Goal: Check status: Check status

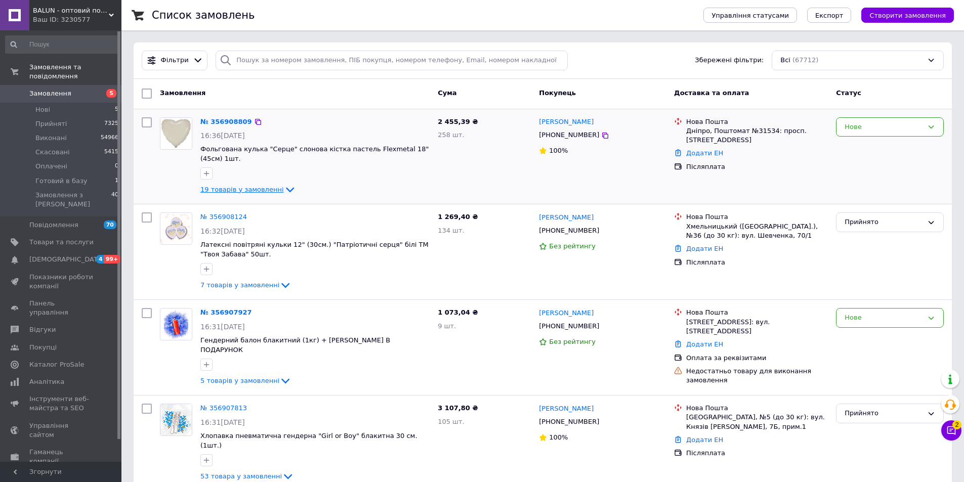
click at [261, 186] on span "19 товарів у замовленні" at bounding box center [241, 190] width 83 height 8
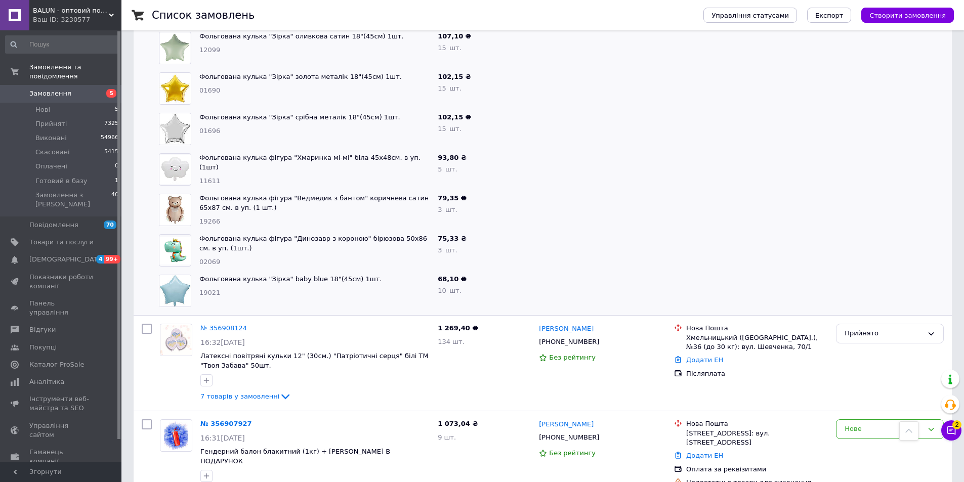
scroll to position [759, 0]
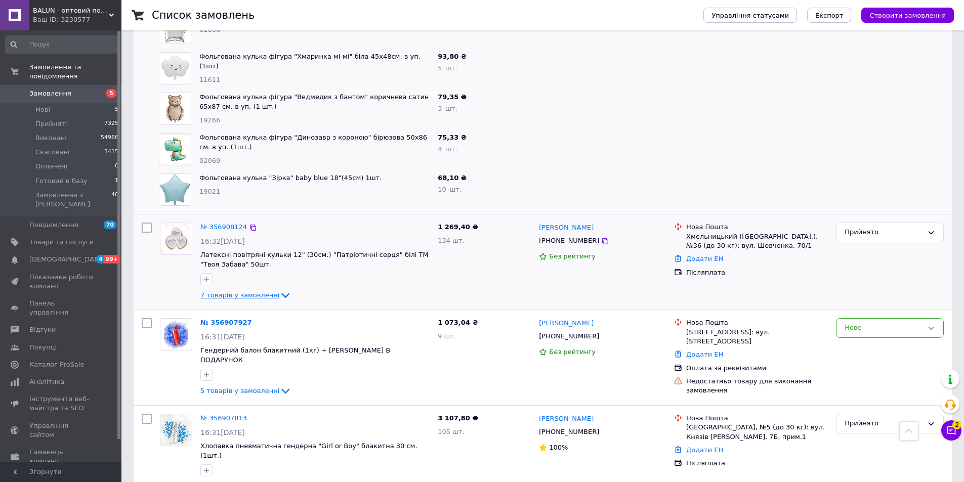
click at [234, 291] on span "7 товарів у замовленні" at bounding box center [239, 295] width 79 height 8
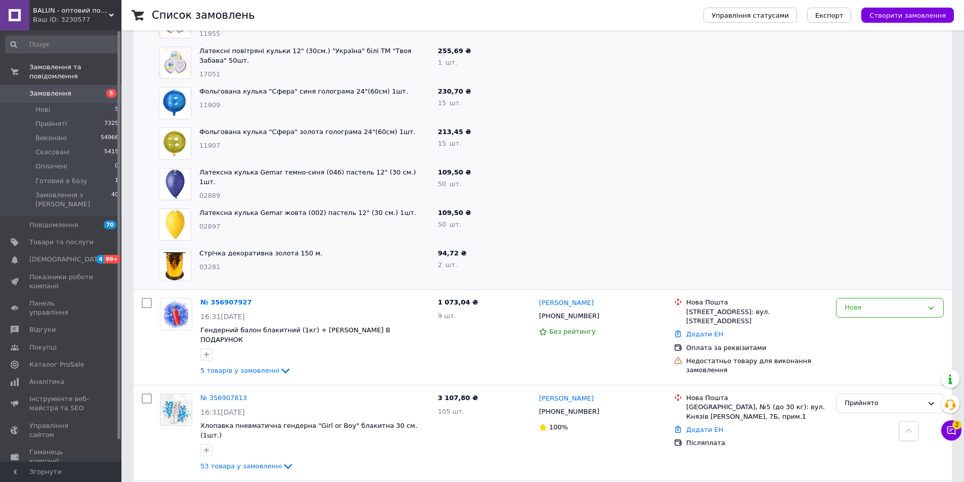
scroll to position [1164, 0]
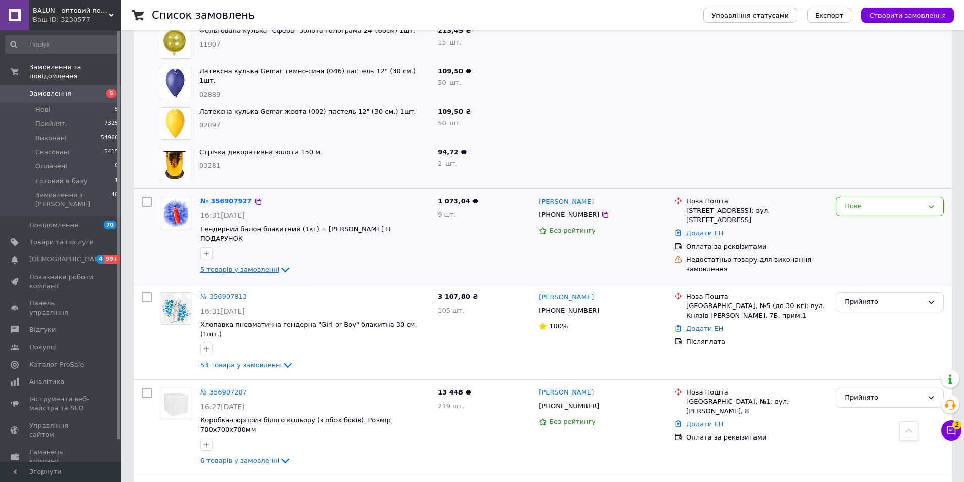
click at [244, 266] on span "5 товарів у замовленні" at bounding box center [239, 270] width 79 height 8
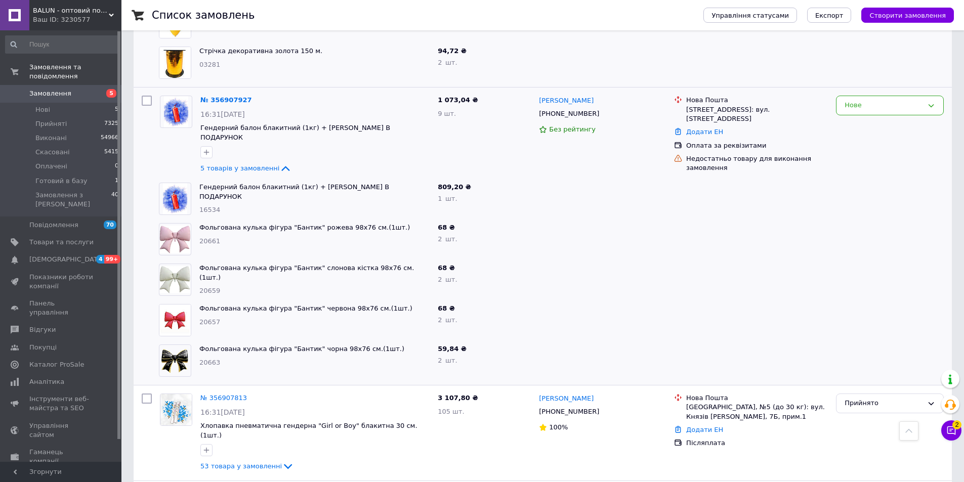
scroll to position [1417, 0]
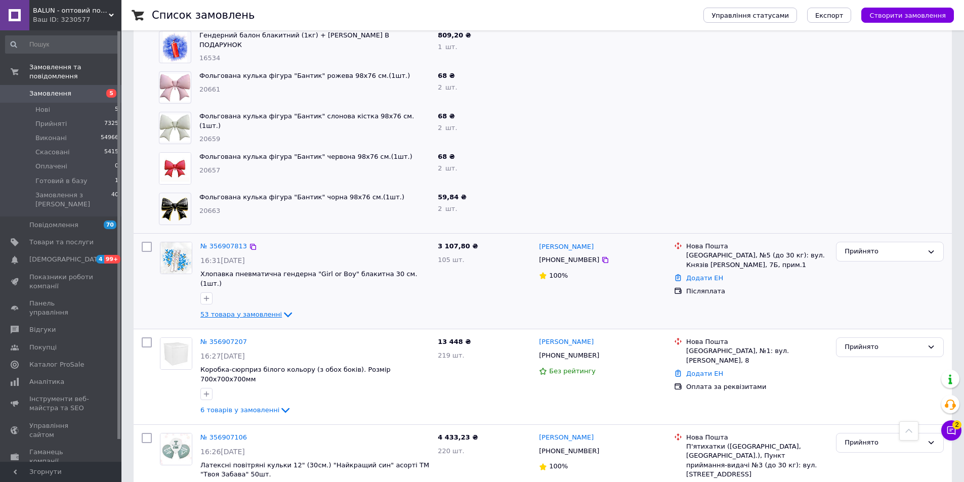
click at [257, 311] on span "53 товара у замовленні" at bounding box center [240, 315] width 81 height 8
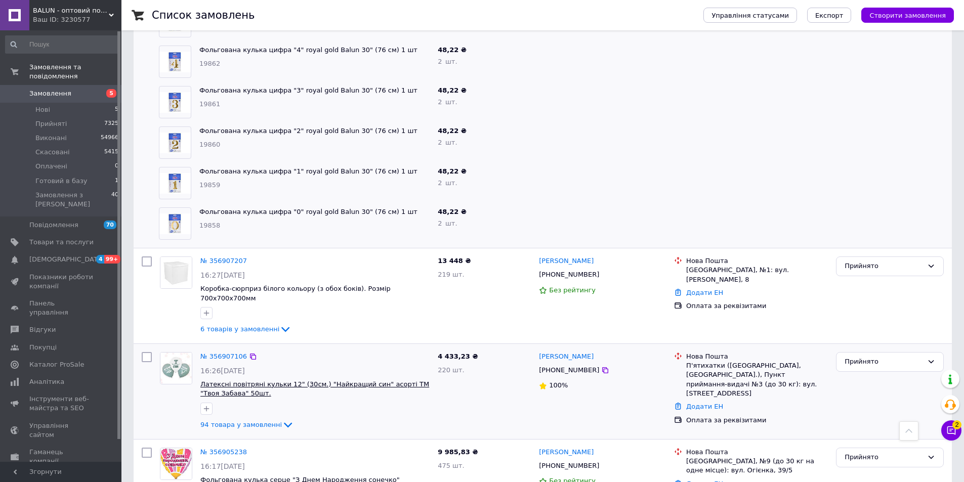
scroll to position [3694, 0]
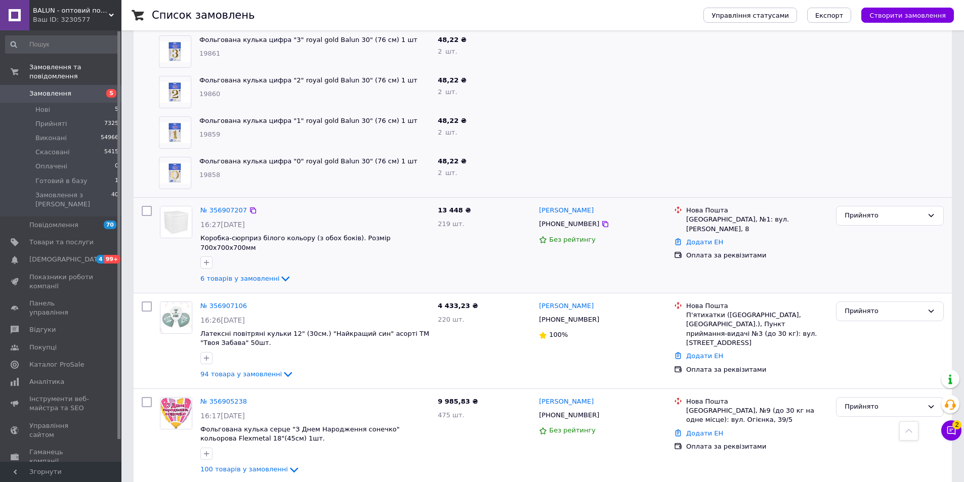
click at [251, 273] on div "6 товарів у замовленні" at bounding box center [314, 279] width 229 height 12
click at [255, 275] on span "6 товарів у замовленні" at bounding box center [239, 279] width 79 height 8
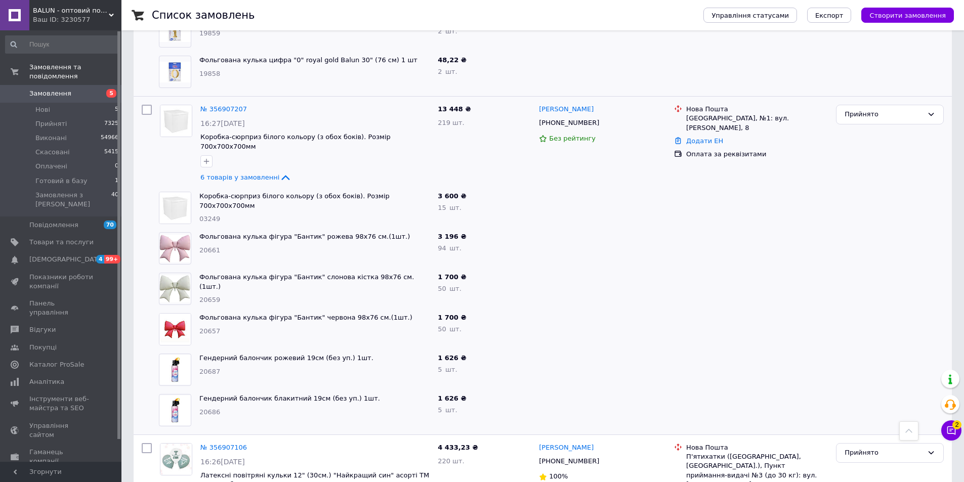
scroll to position [3896, 0]
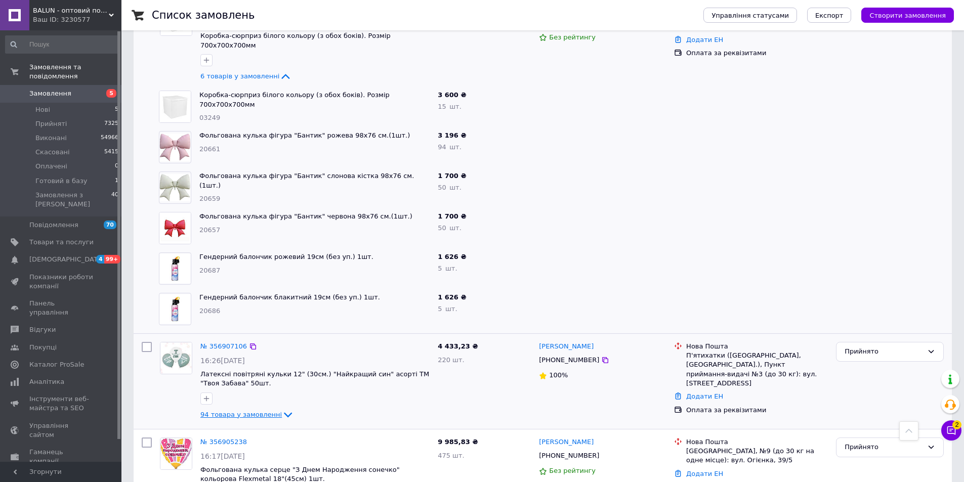
click at [242, 411] on span "94 товара у замовленні" at bounding box center [240, 415] width 81 height 8
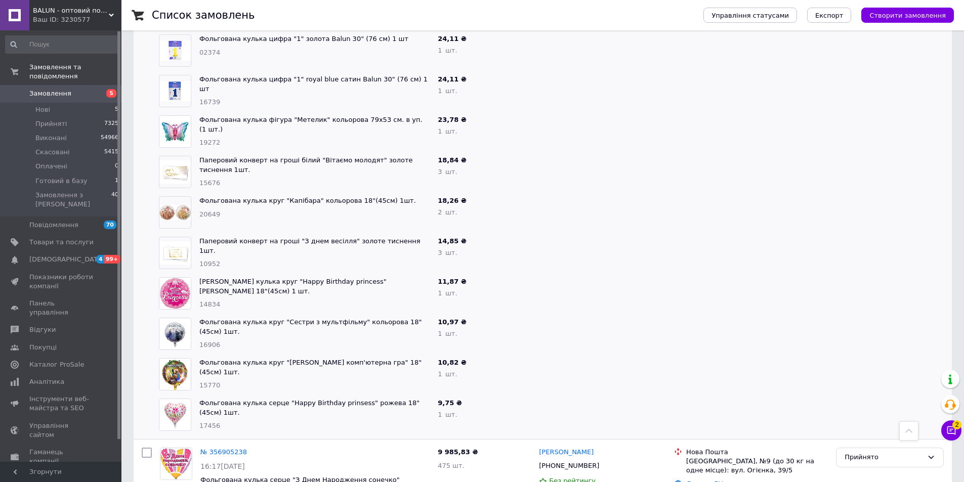
scroll to position [7893, 0]
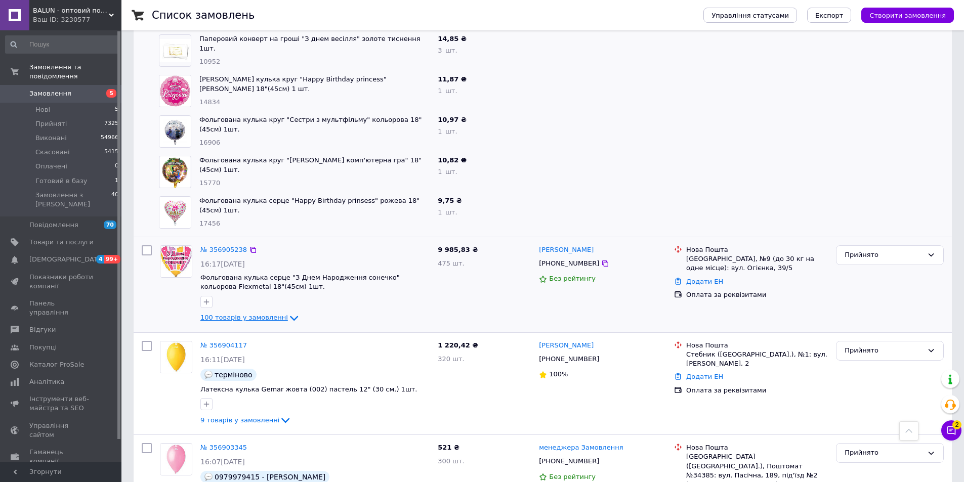
click at [264, 314] on span "100 товарів у замовленні" at bounding box center [244, 318] width 88 height 8
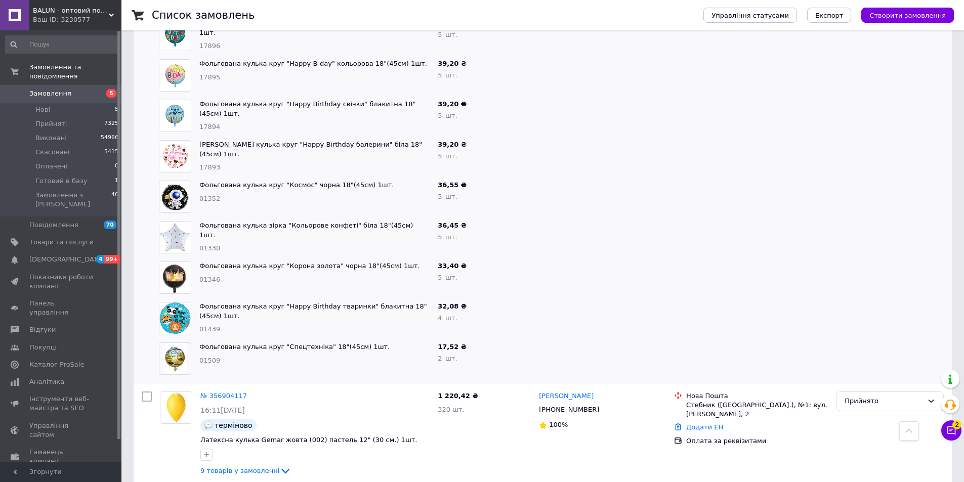
scroll to position [12042, 0]
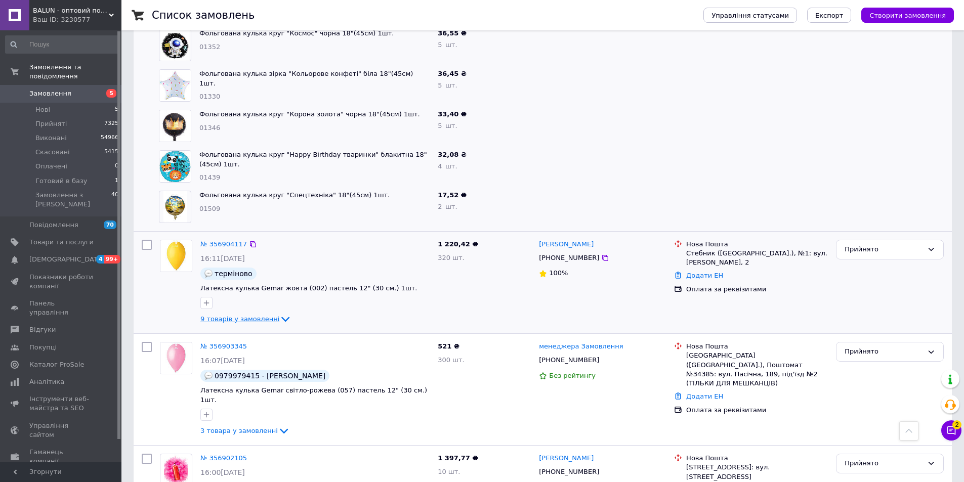
click at [243, 315] on span "9 товарів у замовленні" at bounding box center [239, 319] width 79 height 8
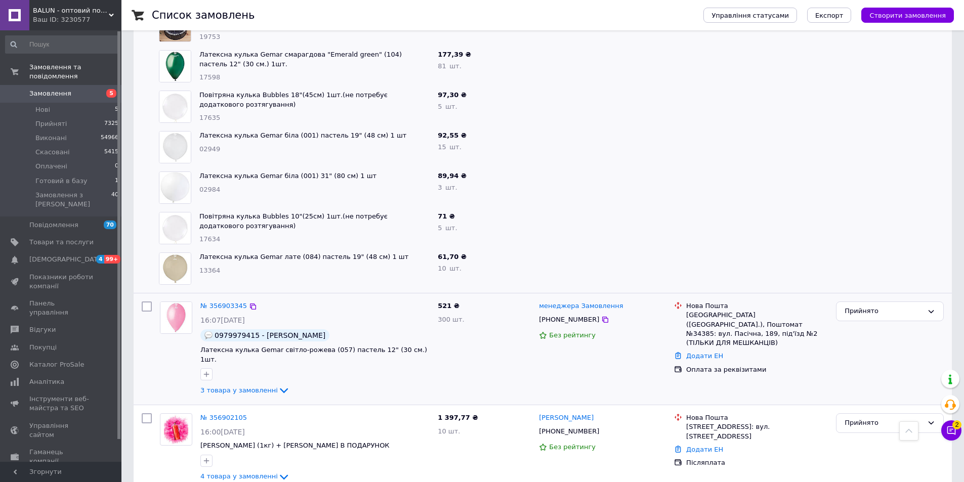
scroll to position [12497, 0]
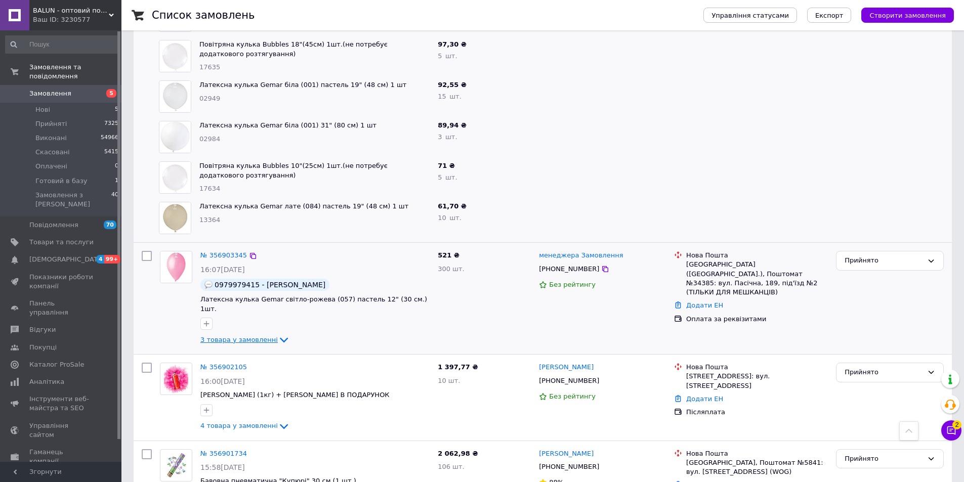
click at [239, 336] on span "3 товара у замовленні" at bounding box center [238, 340] width 77 height 8
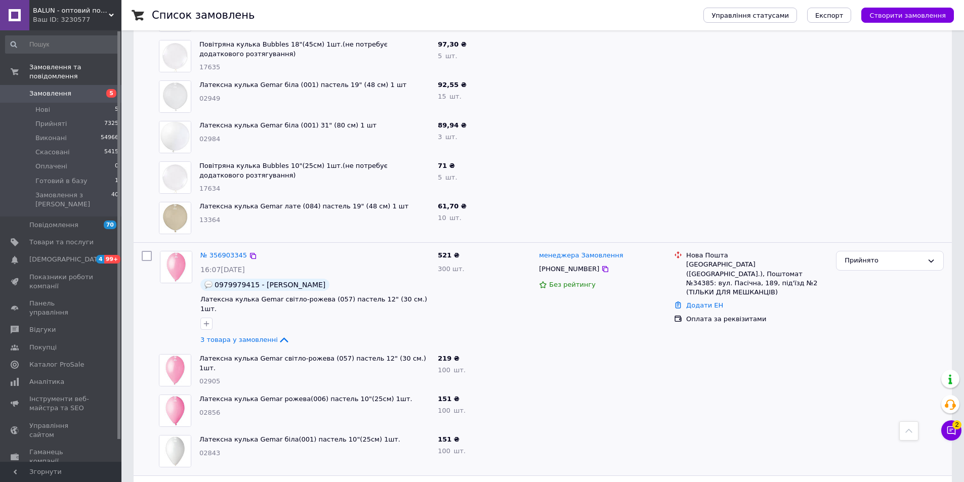
scroll to position [12649, 0]
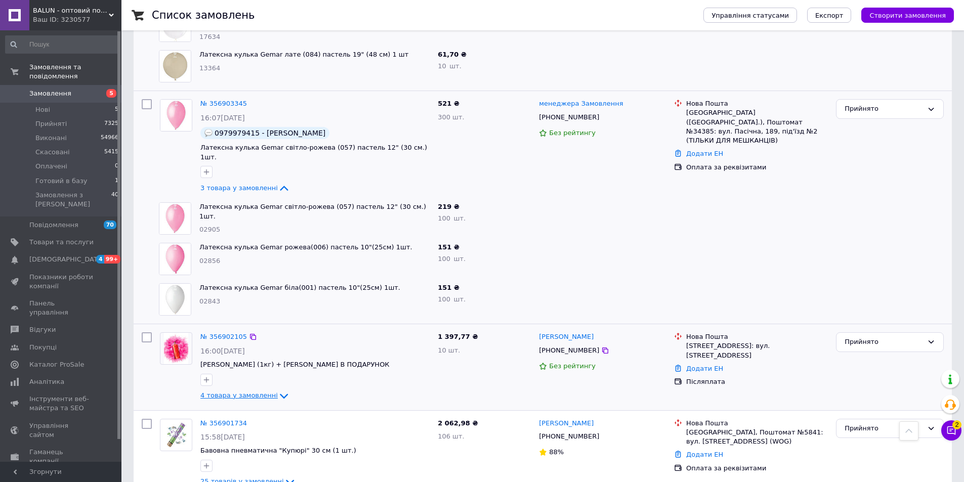
click at [236, 392] on span "4 товара у замовленні" at bounding box center [238, 396] width 77 height 8
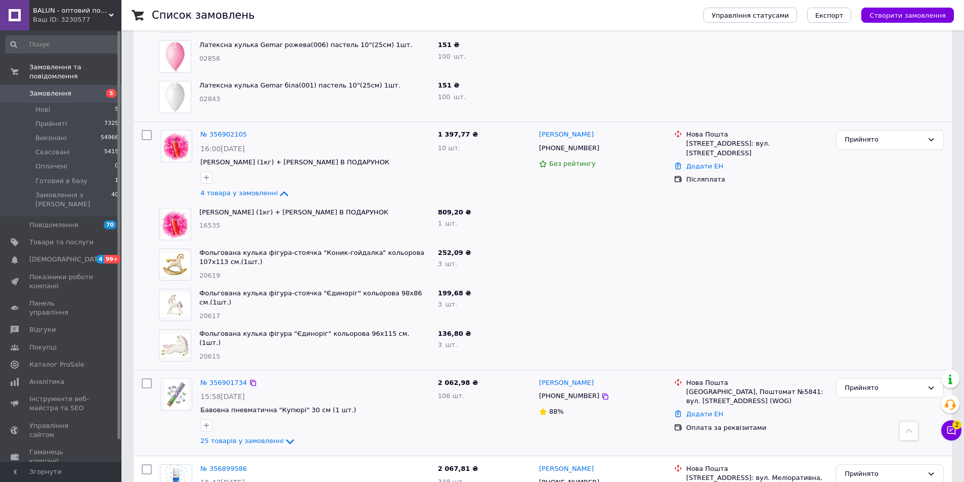
scroll to position [12953, 0]
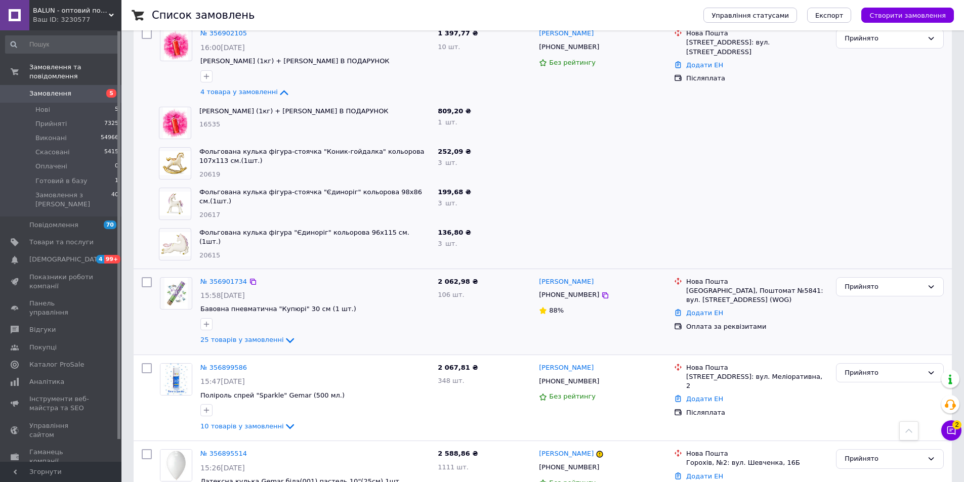
click at [251, 334] on div "25 товарів у замовленні" at bounding box center [314, 340] width 229 height 12
click at [251, 336] on span "25 товарів у замовленні" at bounding box center [241, 340] width 83 height 8
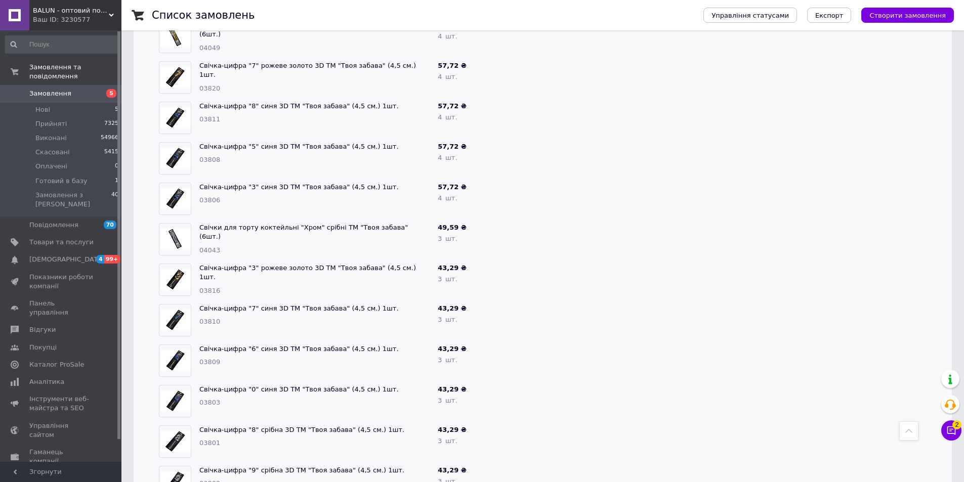
scroll to position [14066, 0]
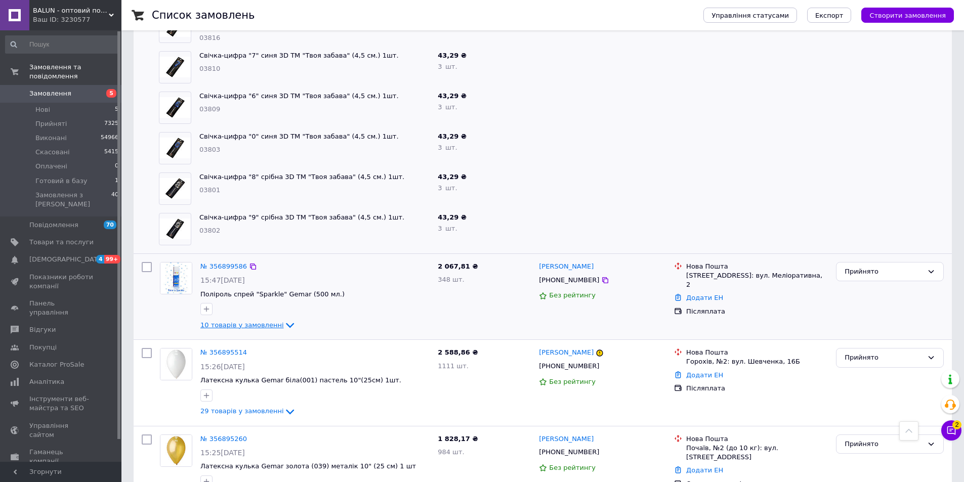
click at [248, 321] on span "10 товарів у замовленні" at bounding box center [241, 325] width 83 height 8
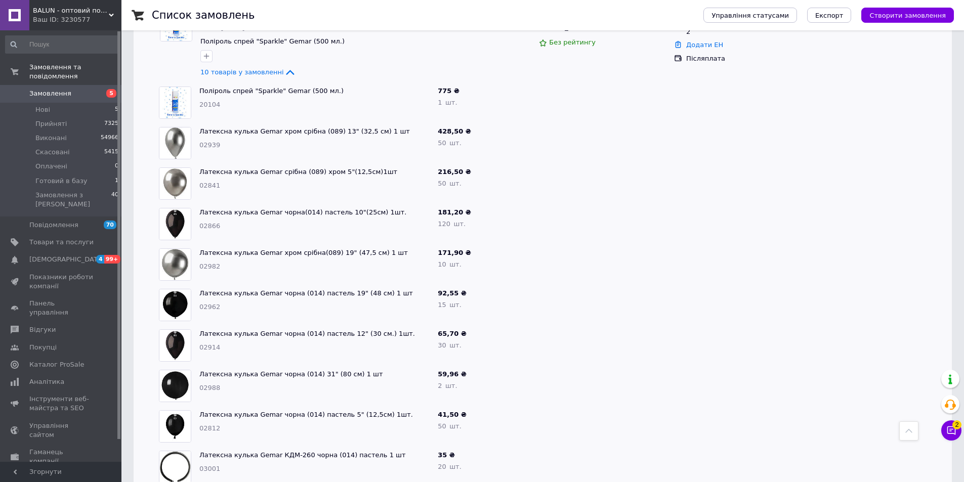
scroll to position [14471, 0]
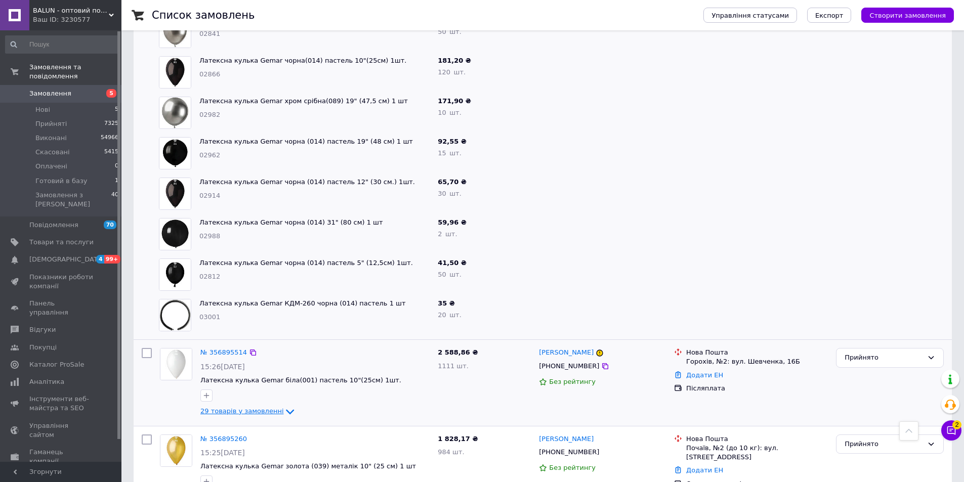
click at [248, 407] on span "29 товарів у замовленні" at bounding box center [241, 411] width 83 height 8
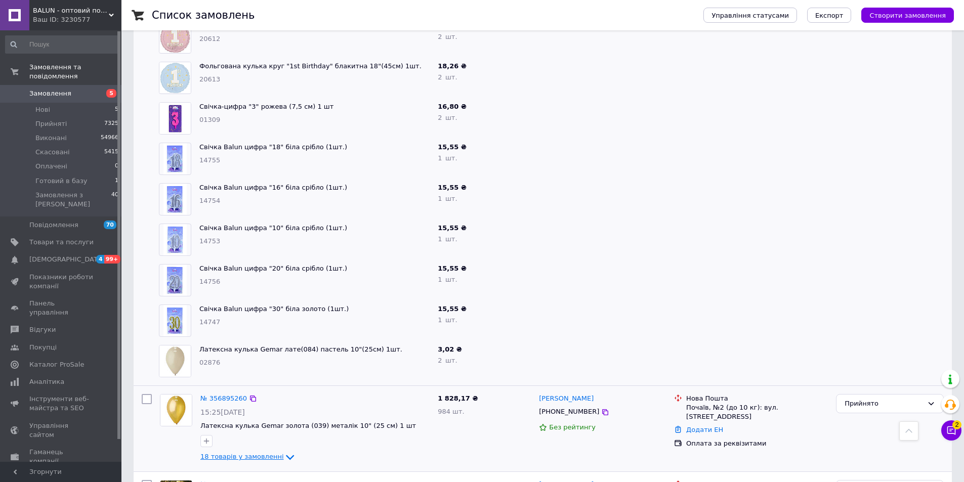
scroll to position [15837, 0]
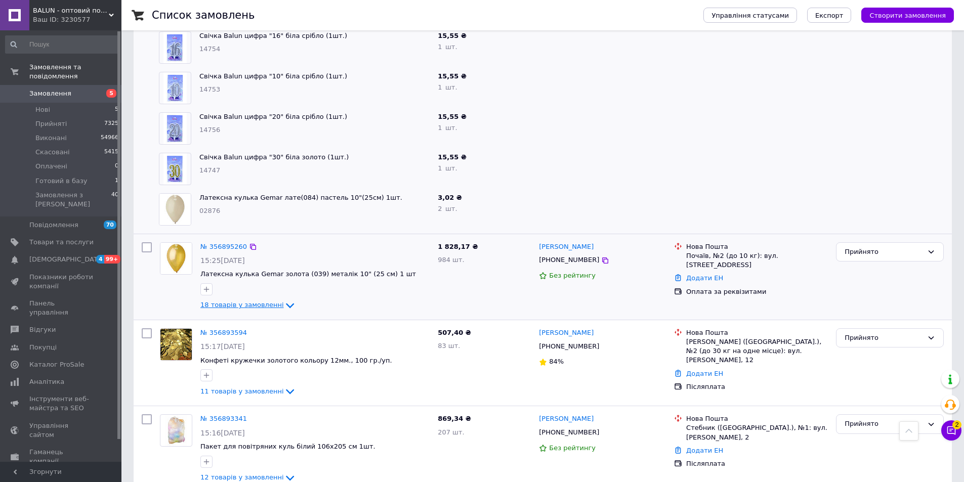
click at [244, 302] on span "18 товарів у замовленні" at bounding box center [241, 306] width 83 height 8
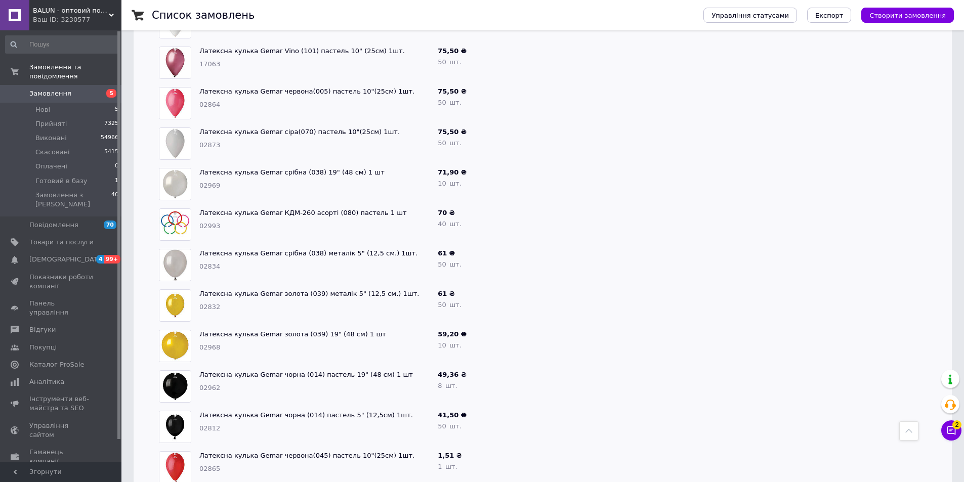
scroll to position [16646, 0]
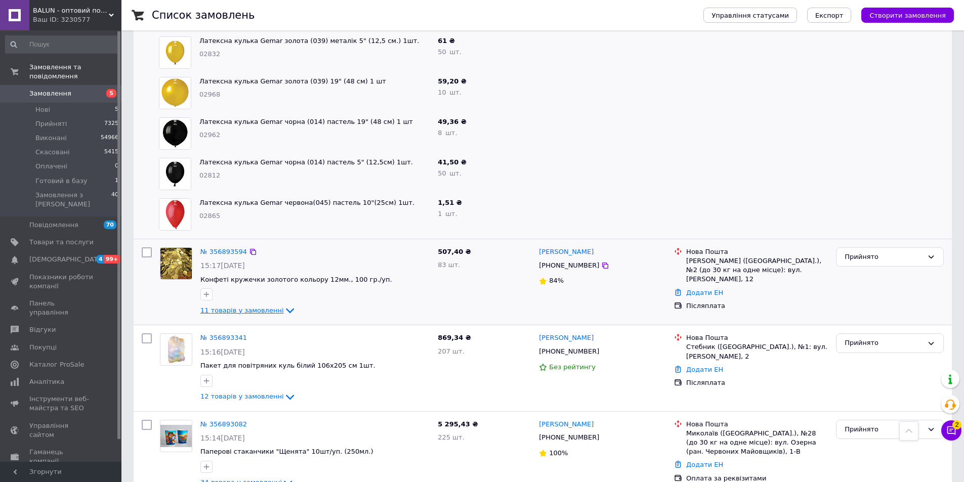
click at [242, 307] on span "11 товарів у замовленні" at bounding box center [241, 311] width 83 height 8
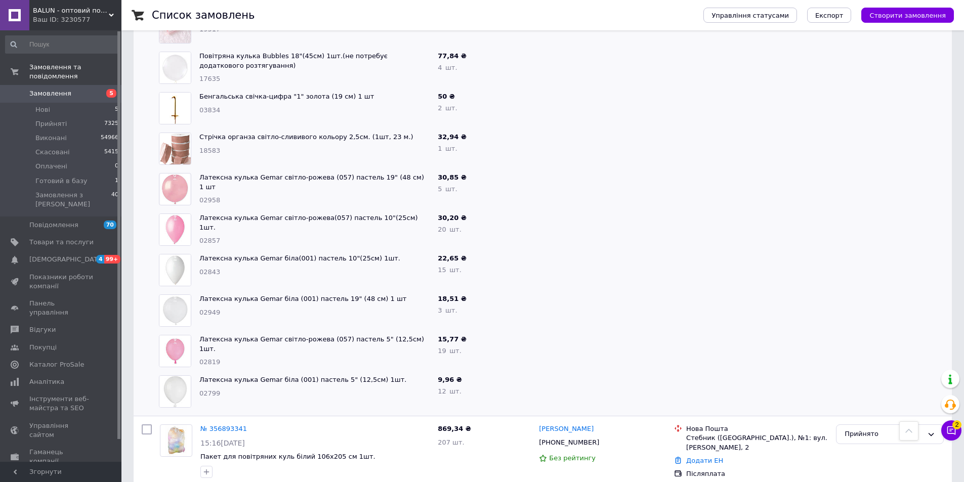
scroll to position [17102, 0]
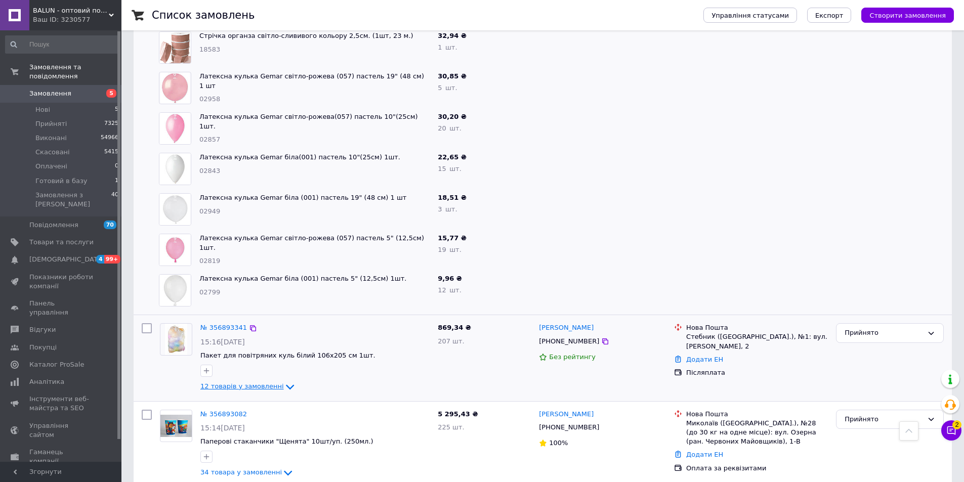
click at [240, 383] on span "12 товарів у замовленні" at bounding box center [241, 387] width 83 height 8
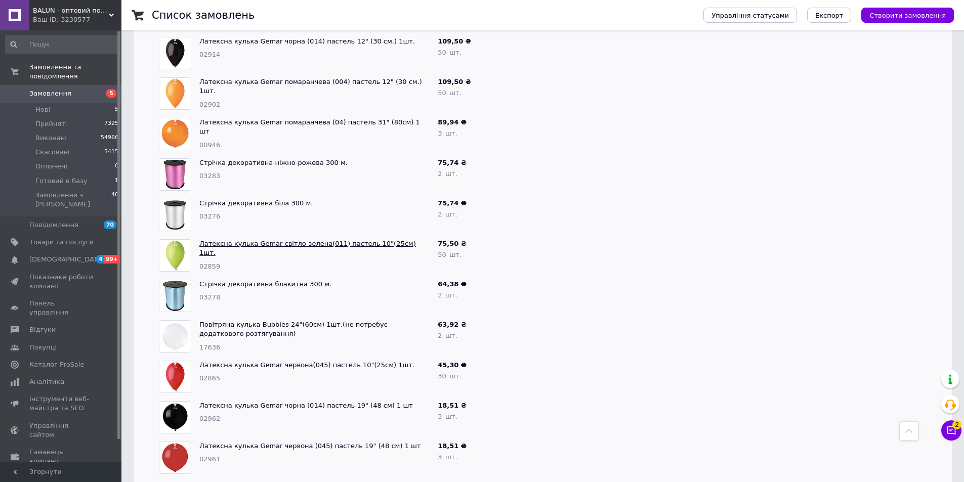
scroll to position [17658, 0]
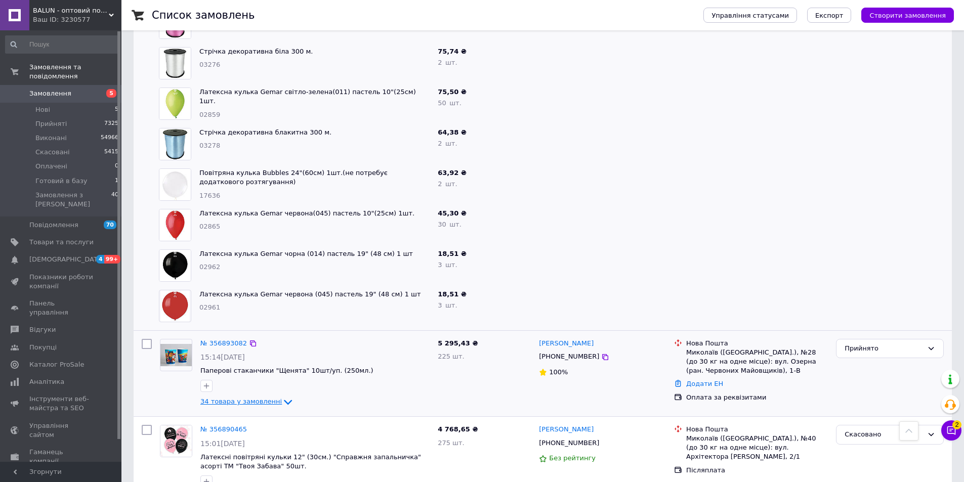
click at [236, 398] on span "34 товара у замовленні" at bounding box center [240, 402] width 81 height 8
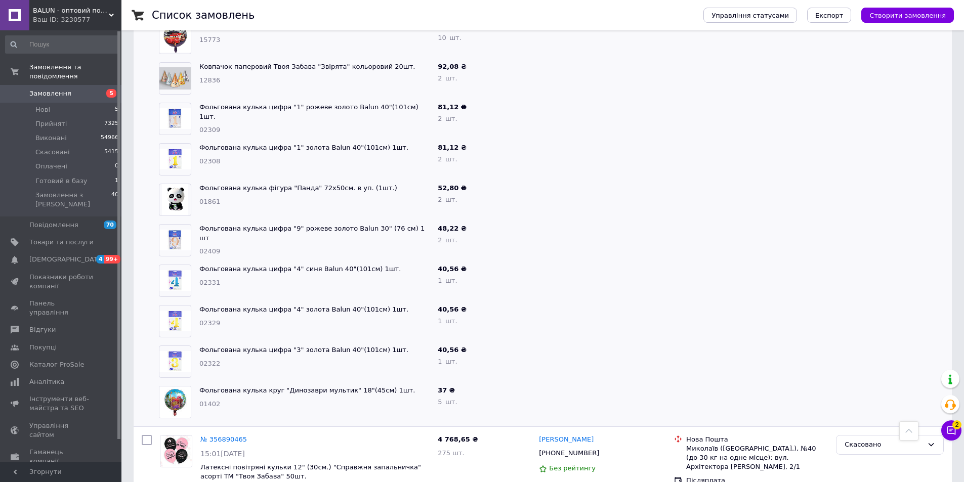
scroll to position [19227, 0]
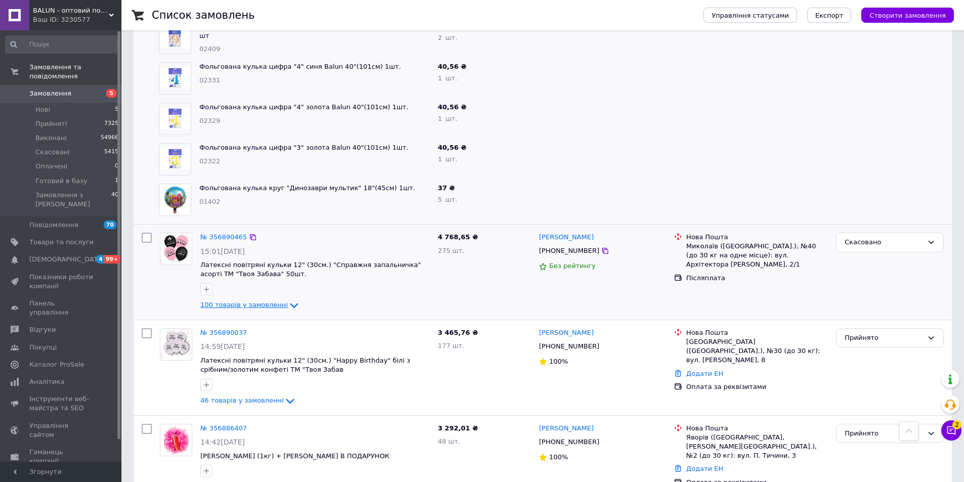
click at [248, 302] on span "100 товарів у замовленні" at bounding box center [244, 306] width 88 height 8
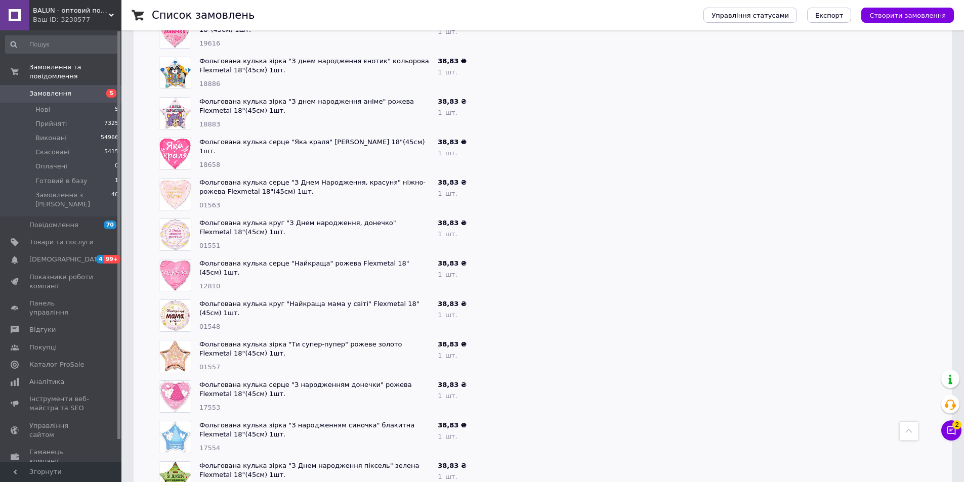
scroll to position [21099, 0]
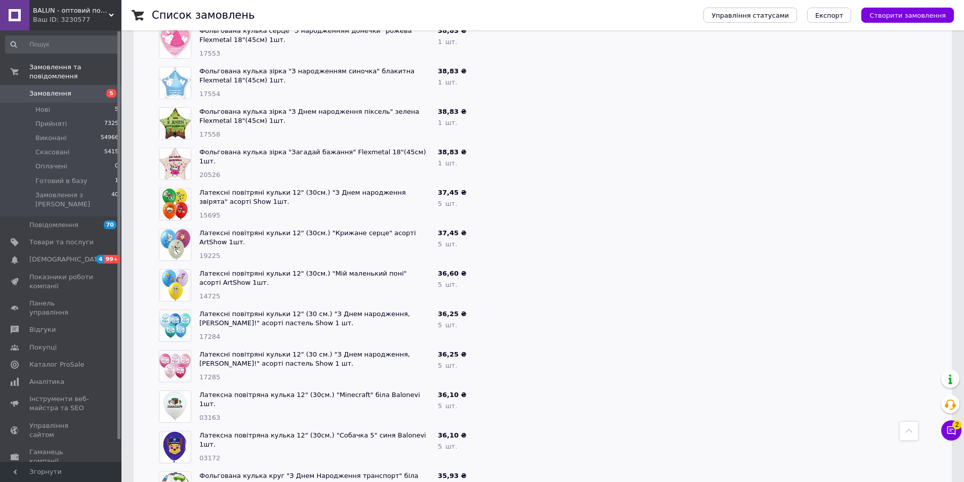
click at [108, 16] on div "Ваш ID: 3230577" at bounding box center [77, 19] width 89 height 9
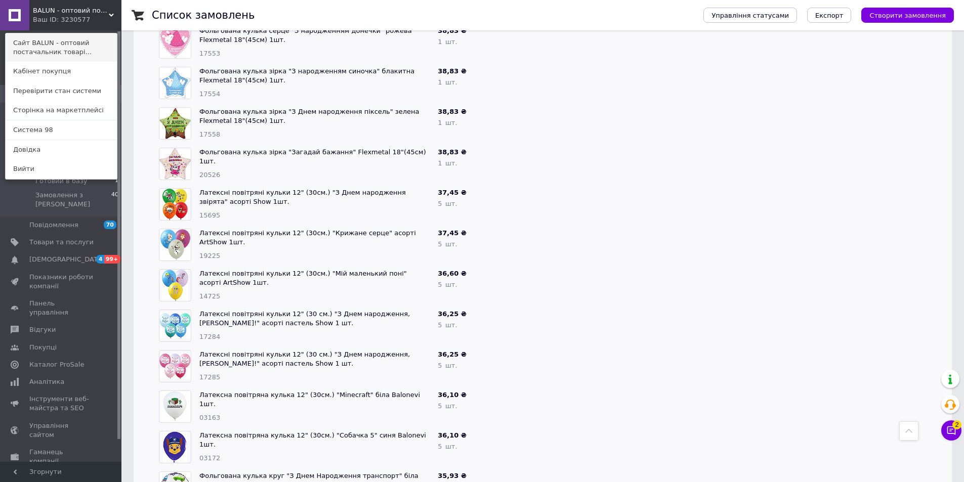
click at [80, 40] on link "Сайт BALUN - оптовий постачальник товарі..." at bounding box center [61, 47] width 111 height 28
